Goal: Task Accomplishment & Management: Manage account settings

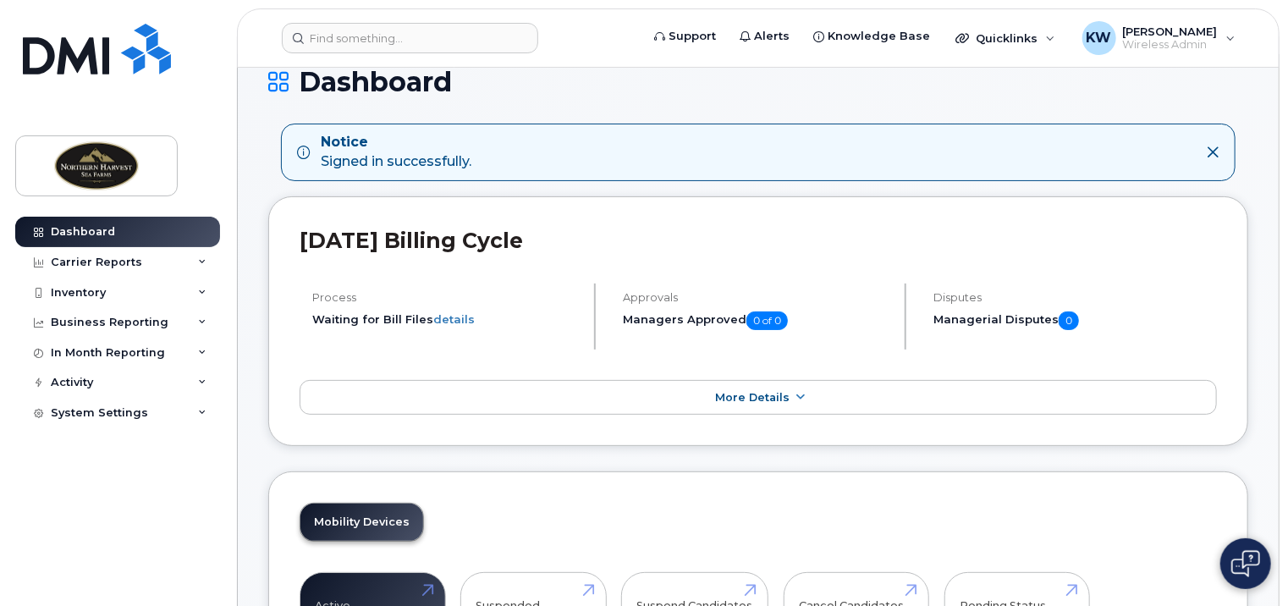
scroll to position [254, 0]
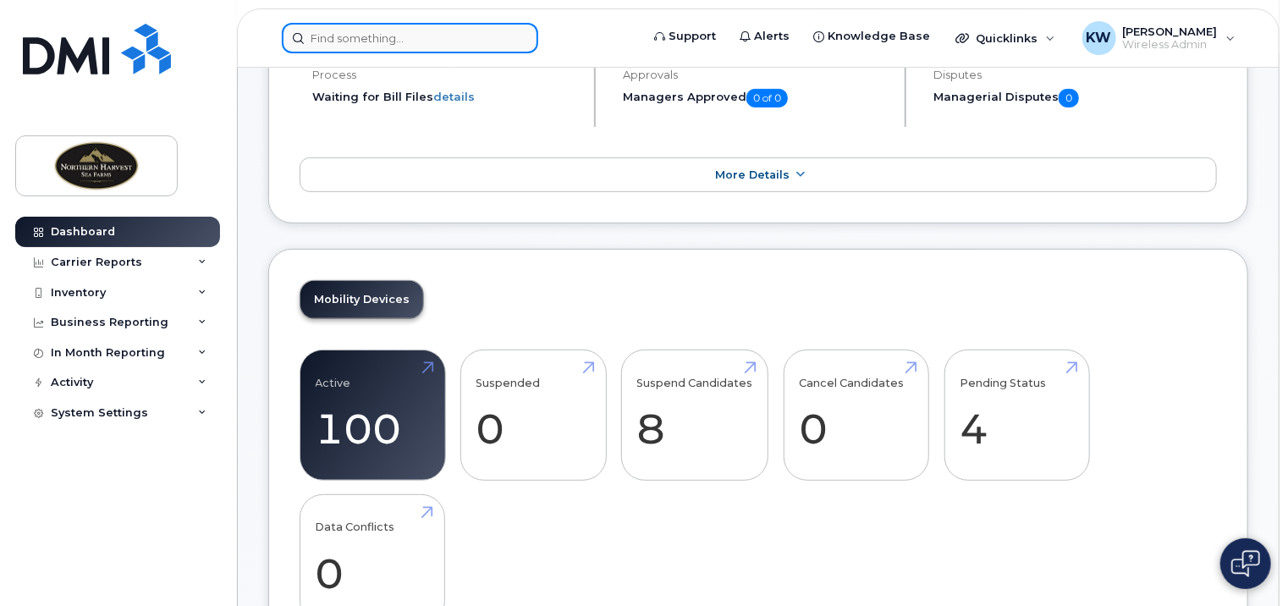
click at [372, 40] on input at bounding box center [410, 38] width 256 height 30
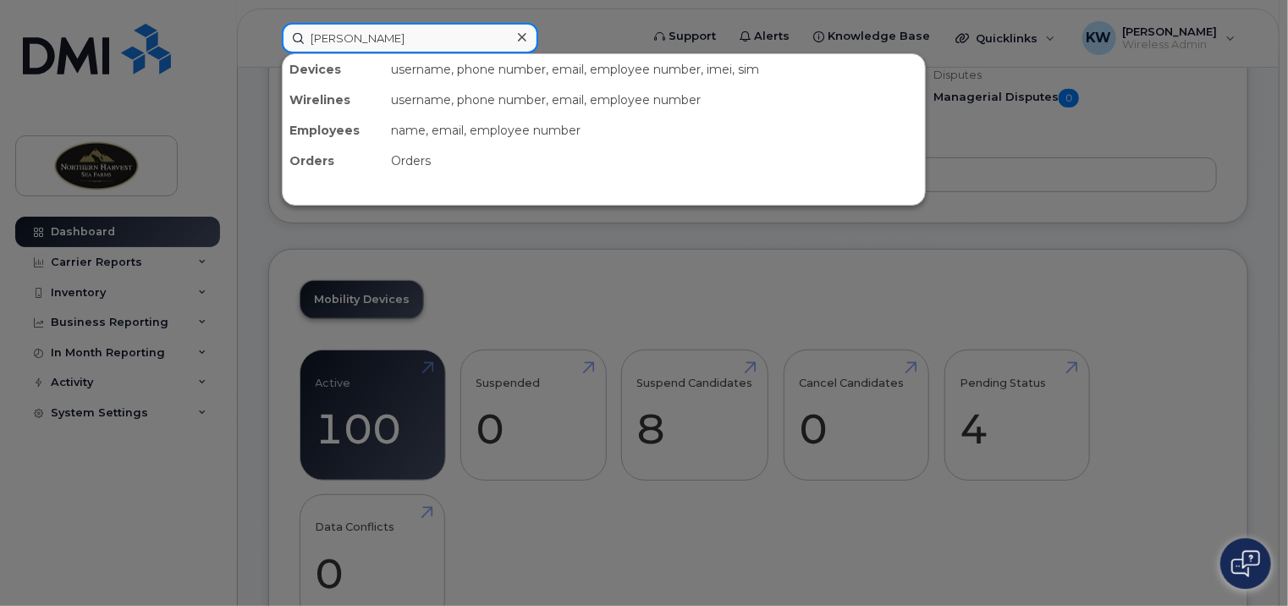
type input "[PERSON_NAME]"
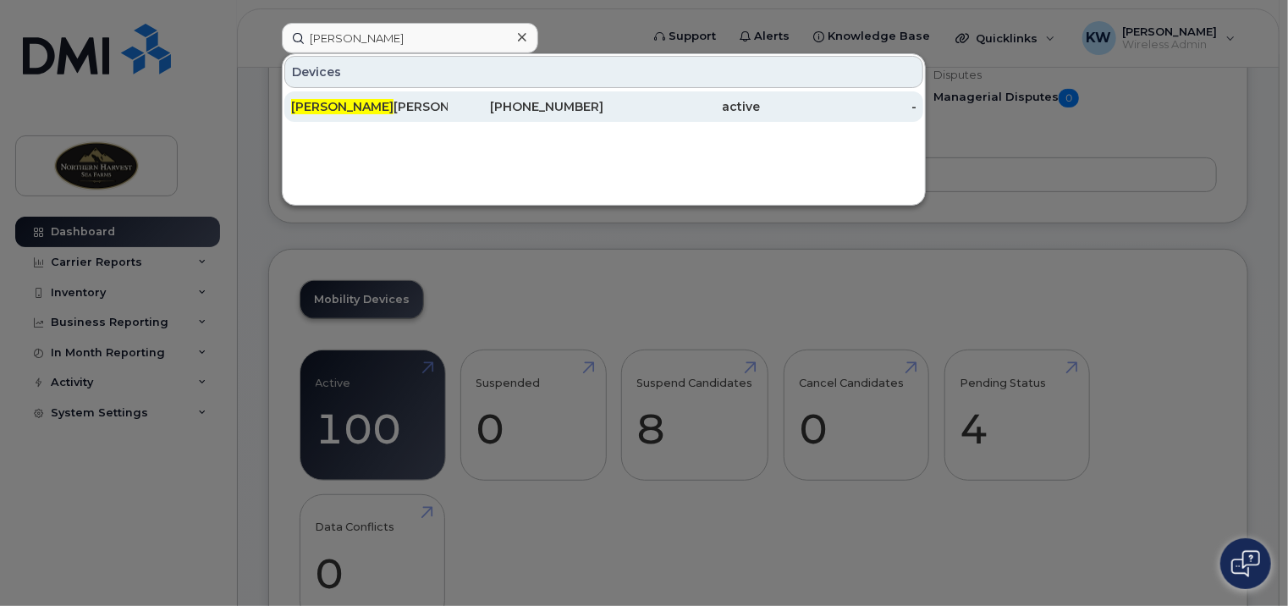
click at [299, 112] on span "[PERSON_NAME]" at bounding box center [342, 106] width 102 height 15
click at [448, 114] on div "Steven Taylor" at bounding box center [526, 106] width 157 height 30
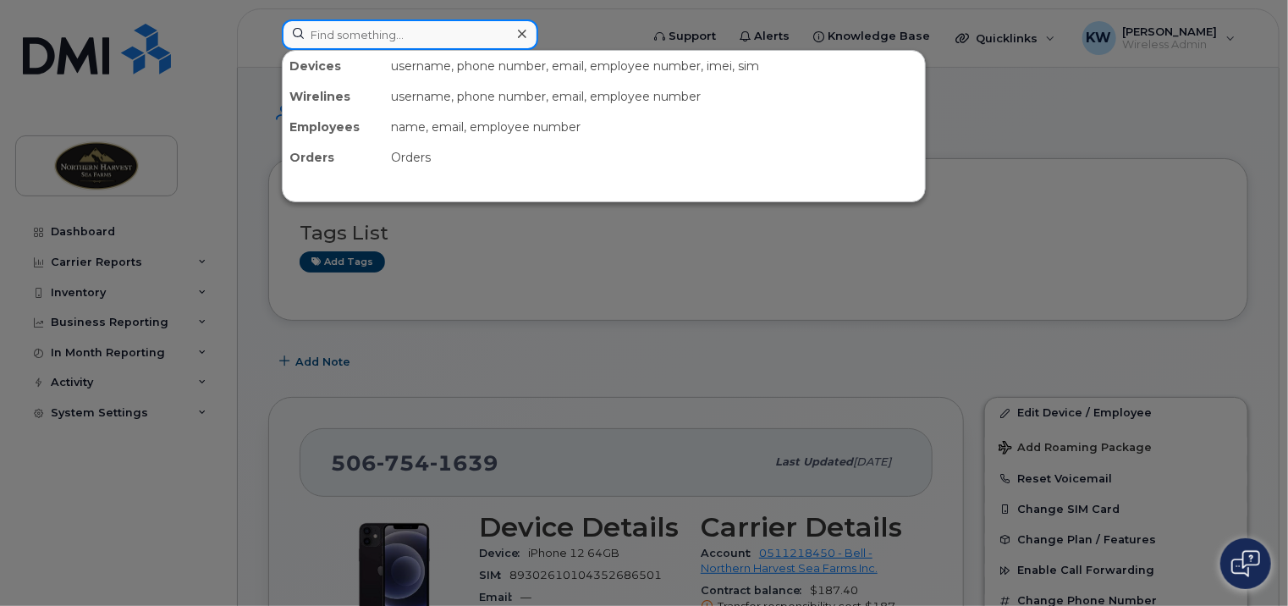
click at [405, 33] on input at bounding box center [410, 34] width 256 height 30
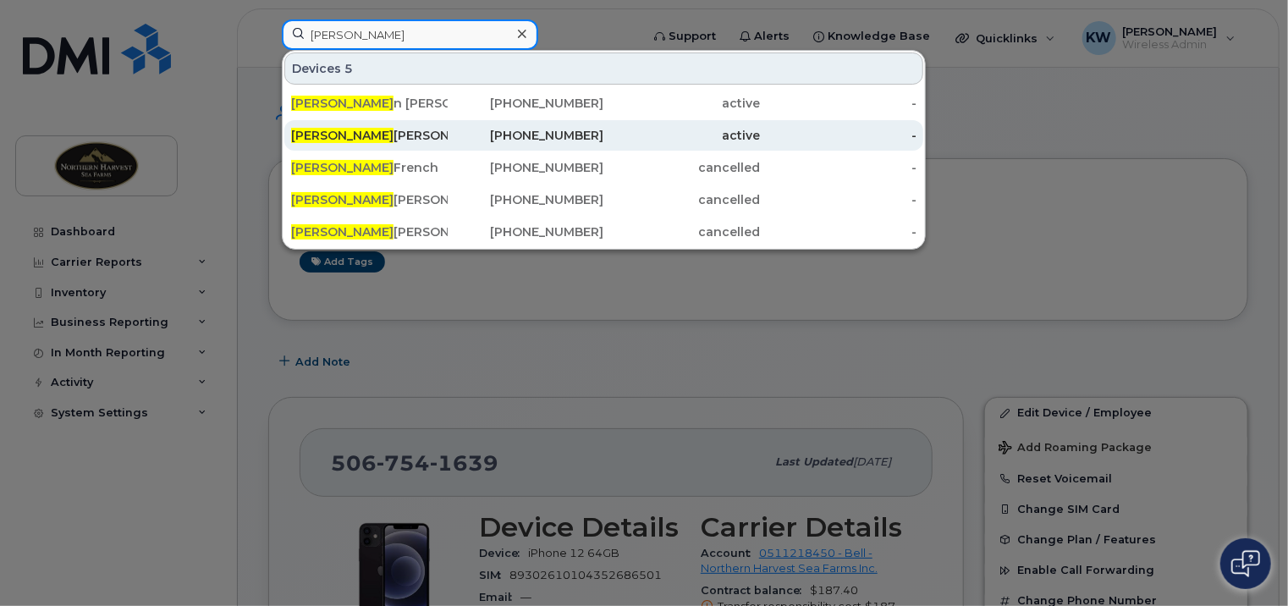
type input "[PERSON_NAME]"
click at [408, 127] on div "[PERSON_NAME]" at bounding box center [369, 135] width 157 height 17
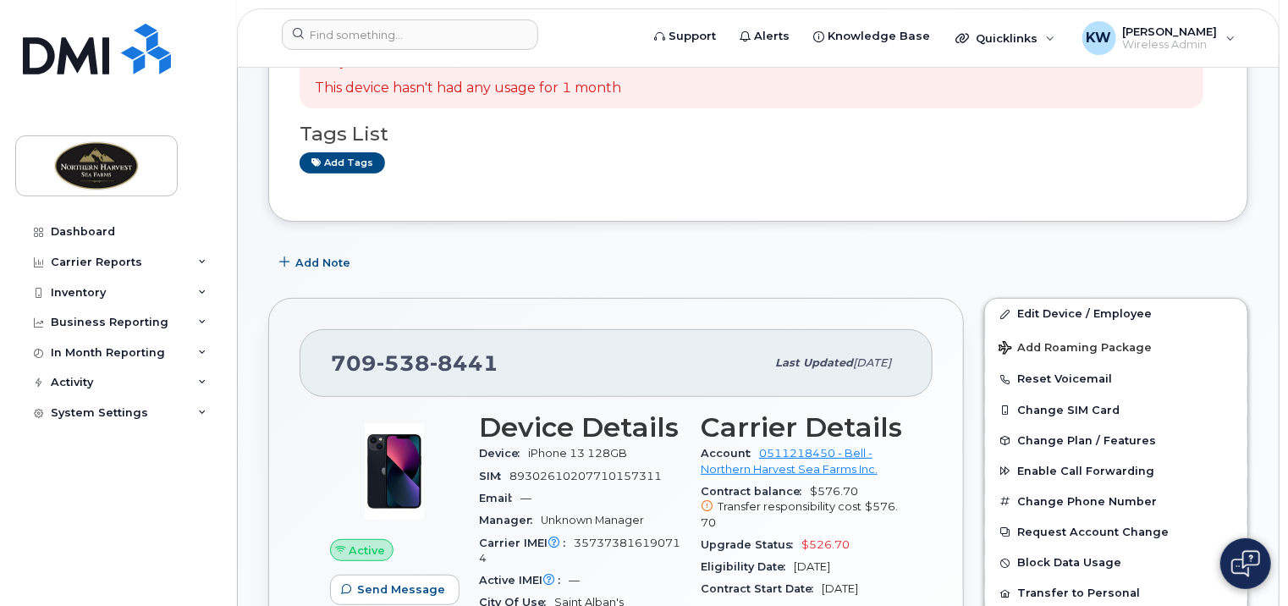
scroll to position [254, 0]
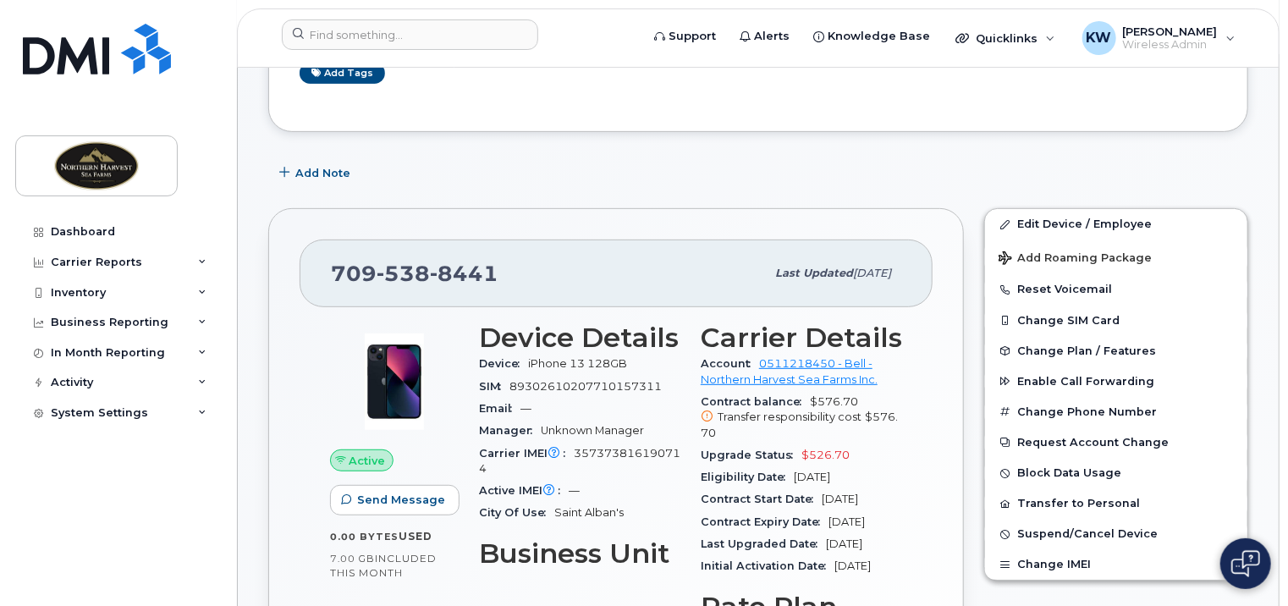
click at [1062, 163] on div "Add Note" at bounding box center [758, 172] width 980 height 30
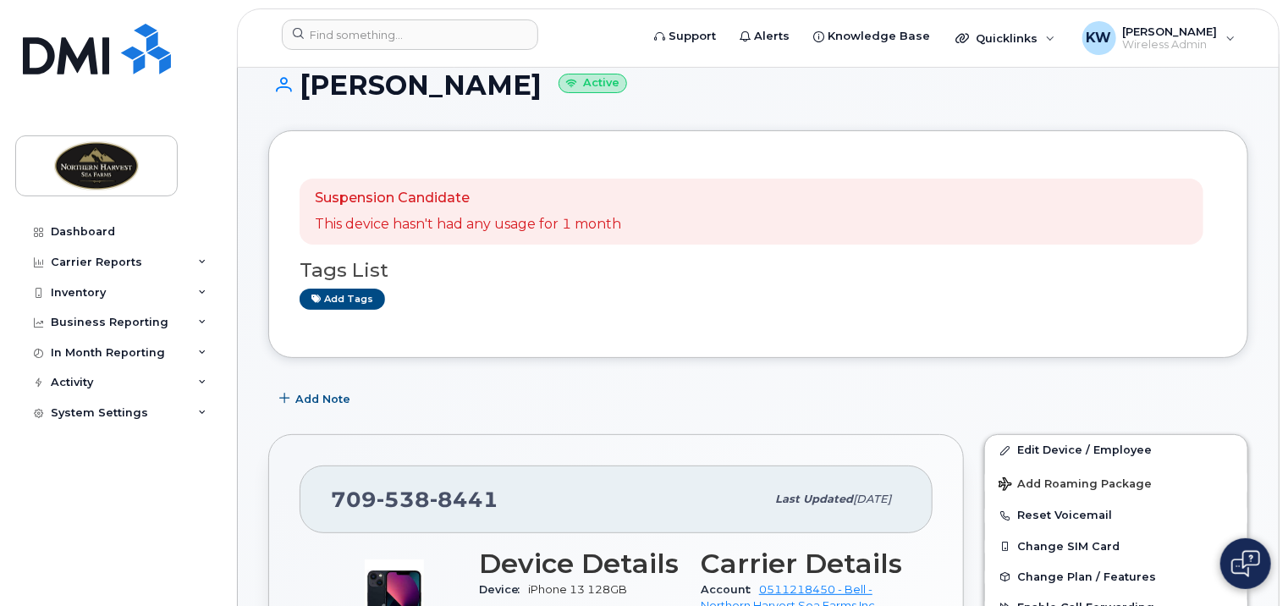
scroll to position [0, 0]
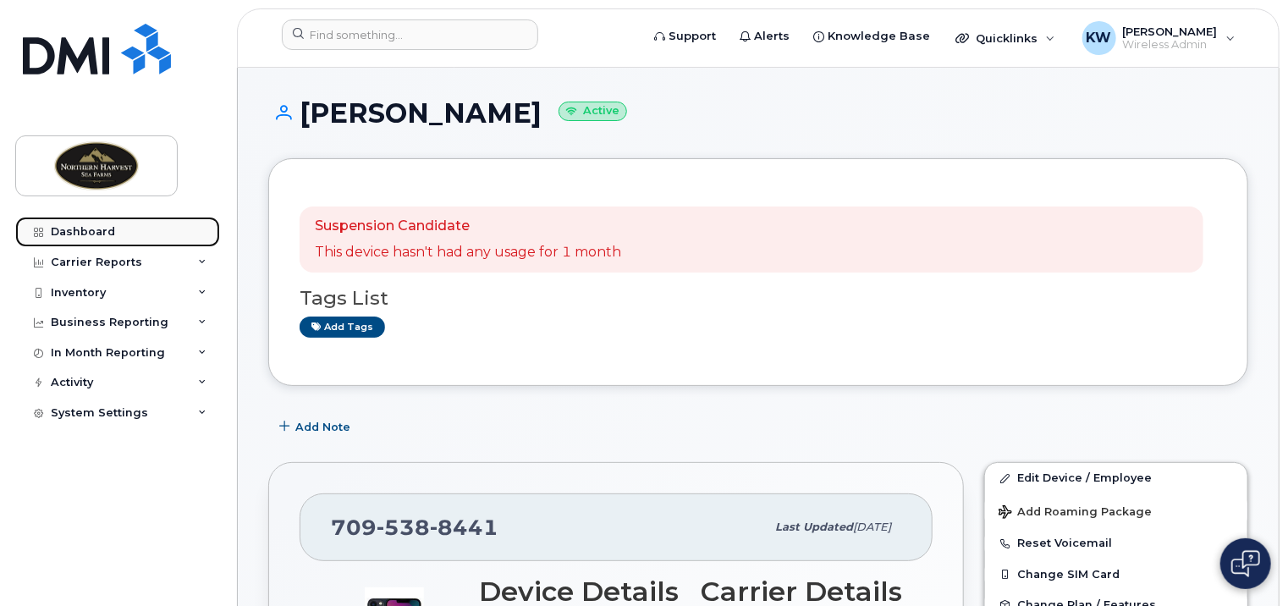
click at [106, 230] on div "Dashboard" at bounding box center [83, 232] width 64 height 14
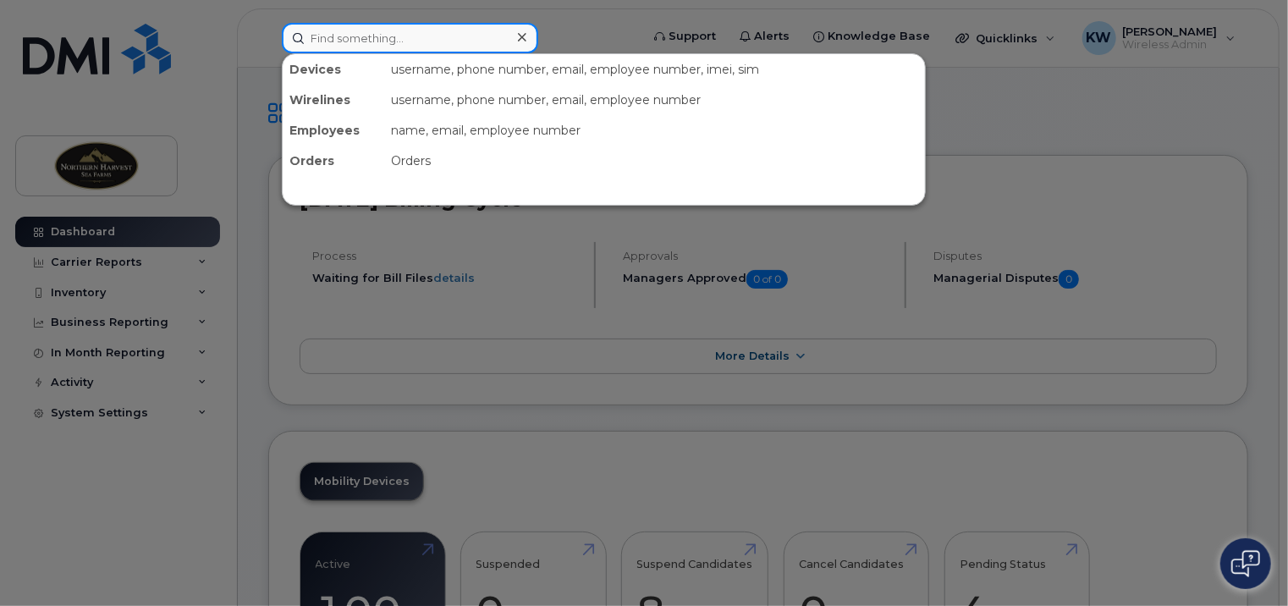
click at [362, 37] on input at bounding box center [410, 38] width 256 height 30
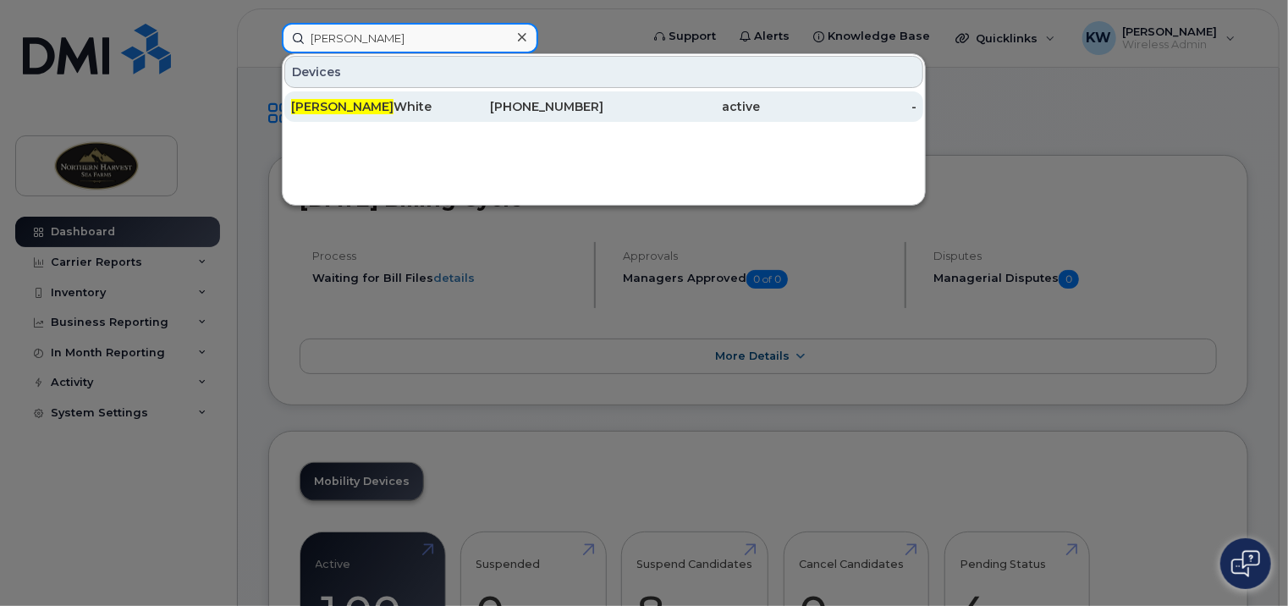
type input "kristina"
click at [448, 95] on div "Kristina White" at bounding box center [526, 106] width 157 height 30
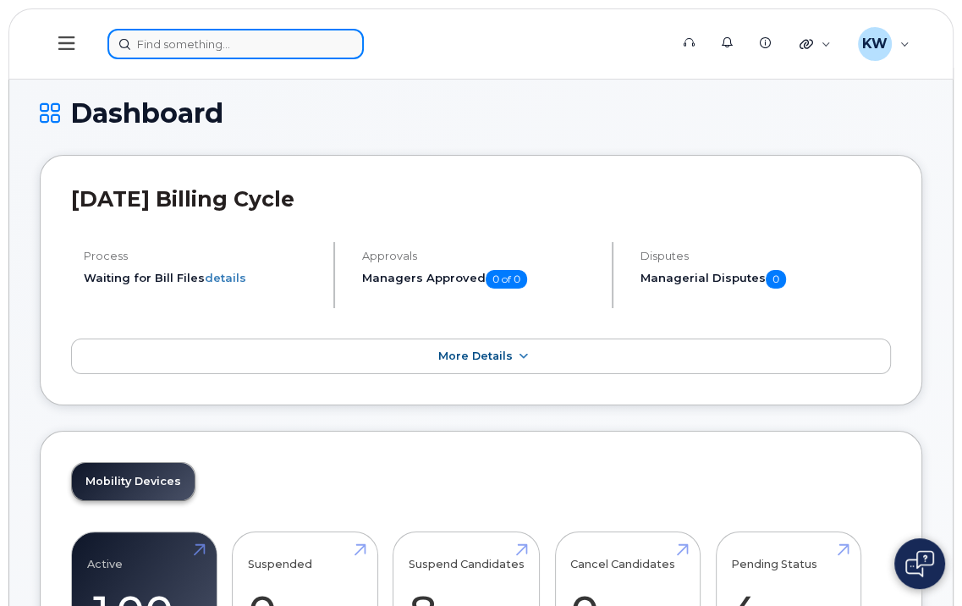
click at [186, 37] on input at bounding box center [236, 44] width 256 height 30
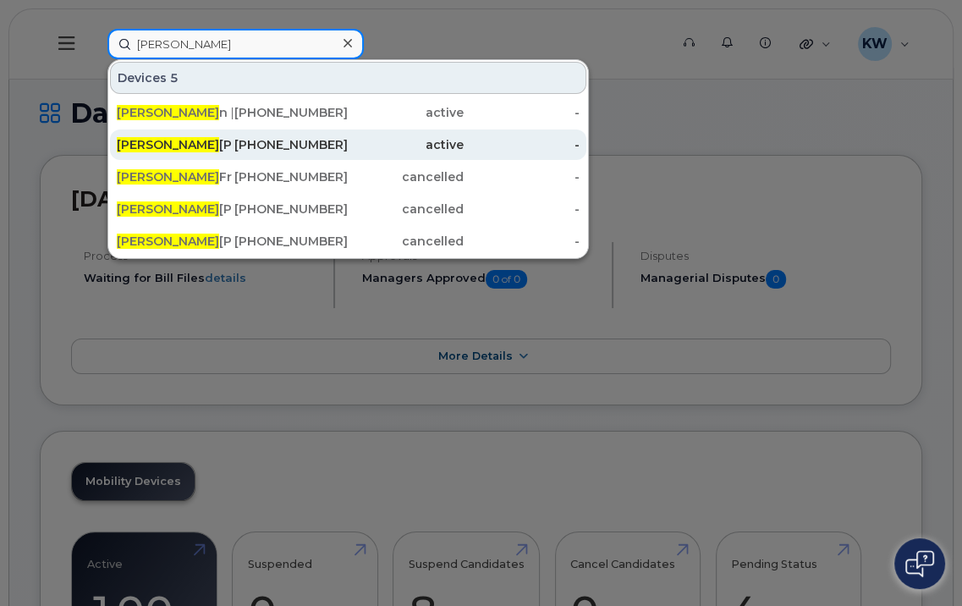
type input "[PERSON_NAME]"
click at [207, 136] on div "[PERSON_NAME]" at bounding box center [175, 144] width 116 height 17
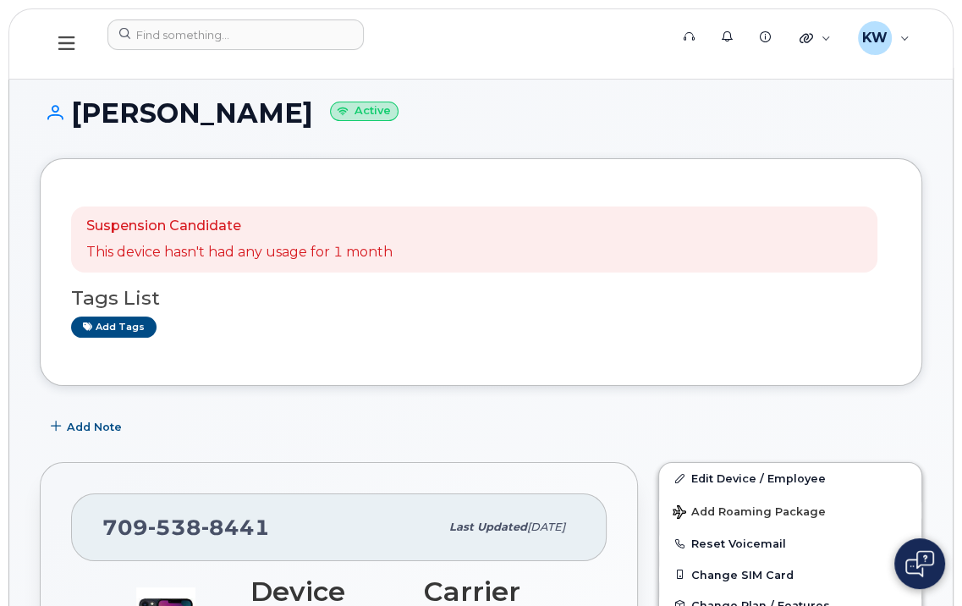
scroll to position [169, 0]
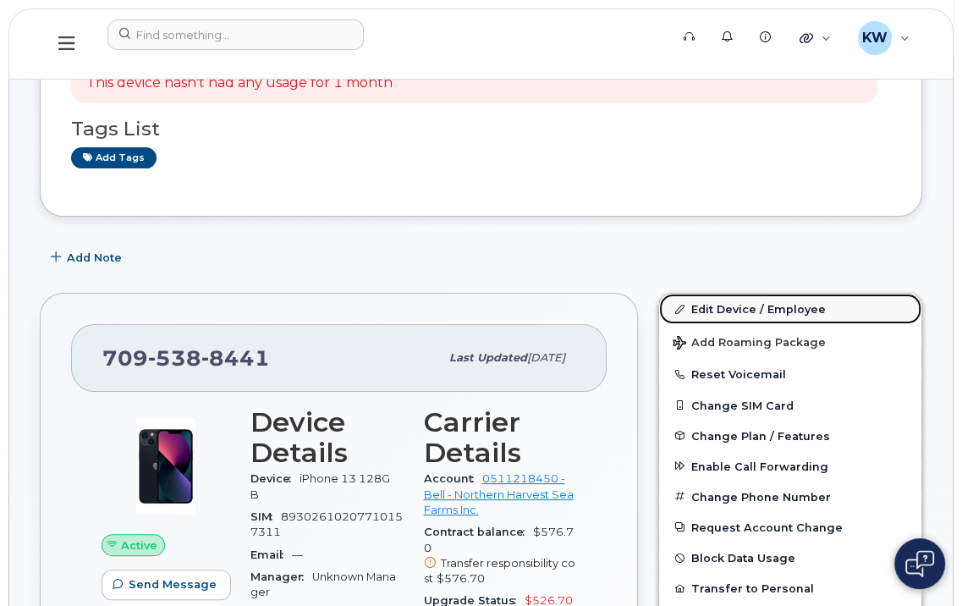
click at [737, 301] on link "Edit Device / Employee" at bounding box center [790, 309] width 262 height 30
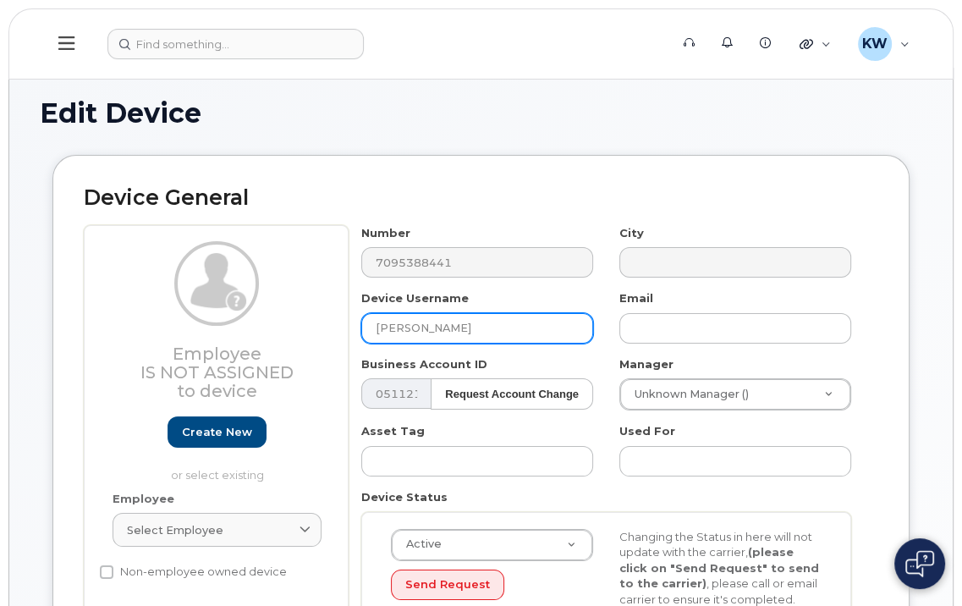
drag, startPoint x: 476, startPoint y: 328, endPoint x: 196, endPoint y: 328, distance: 279.4
click at [201, 335] on div "Employee Is not assigned to device Create new or select existing Employee Selec…" at bounding box center [481, 454] width 795 height 459
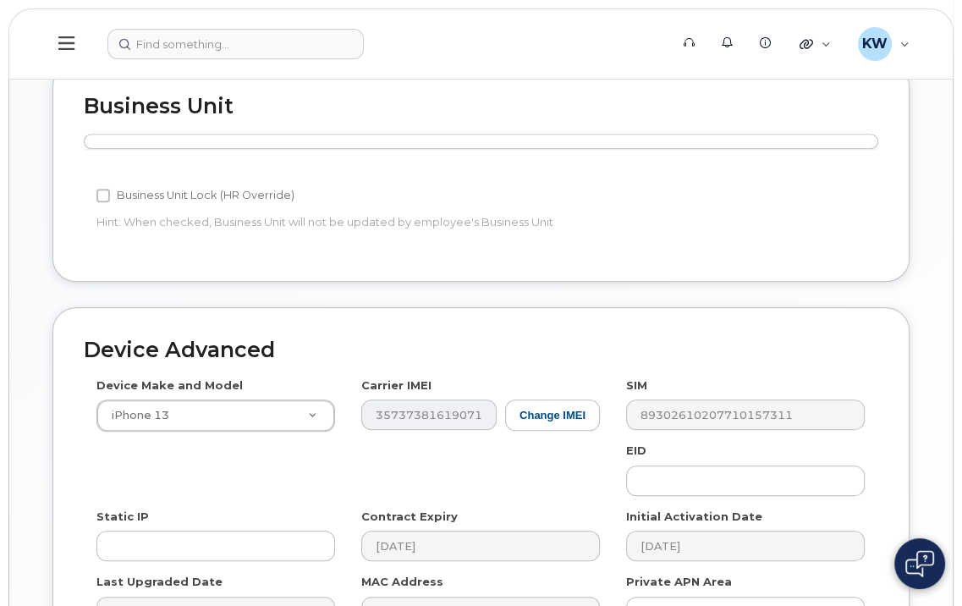
scroll to position [864, 0]
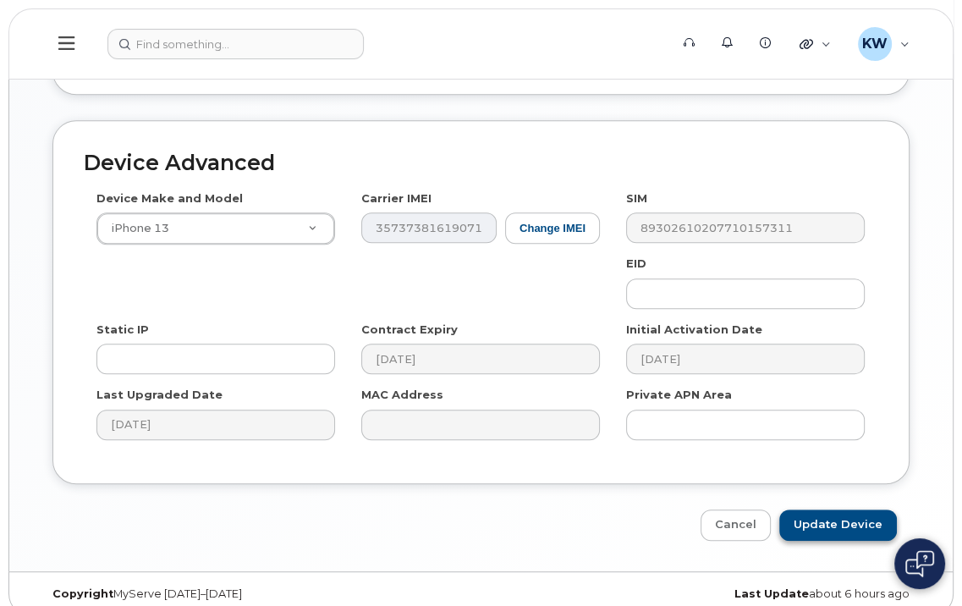
type input "NL Cell-was Steven Skinner"
click at [840, 510] on input "Update Device" at bounding box center [839, 525] width 118 height 31
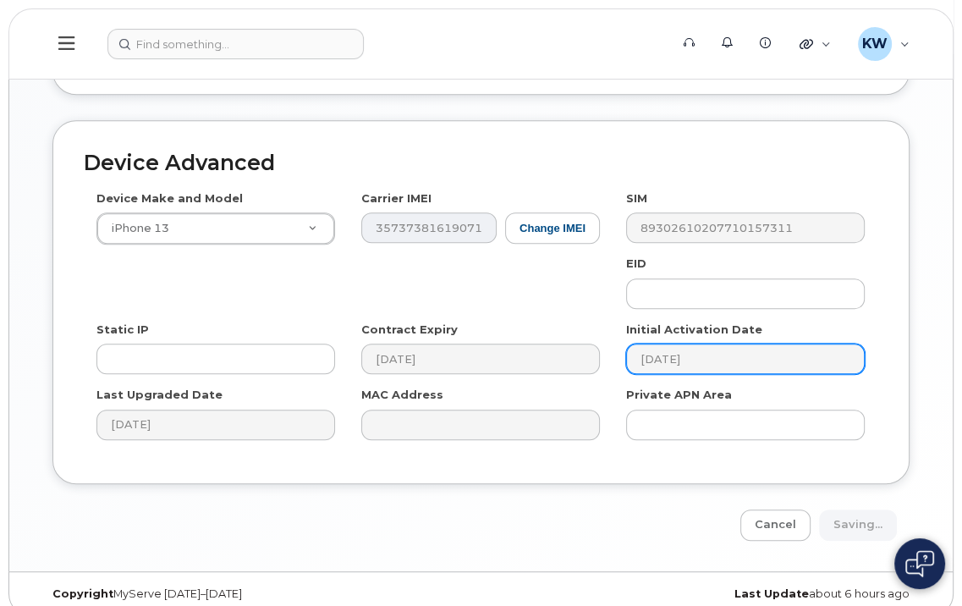
type input "Saving..."
